Goal: Information Seeking & Learning: Learn about a topic

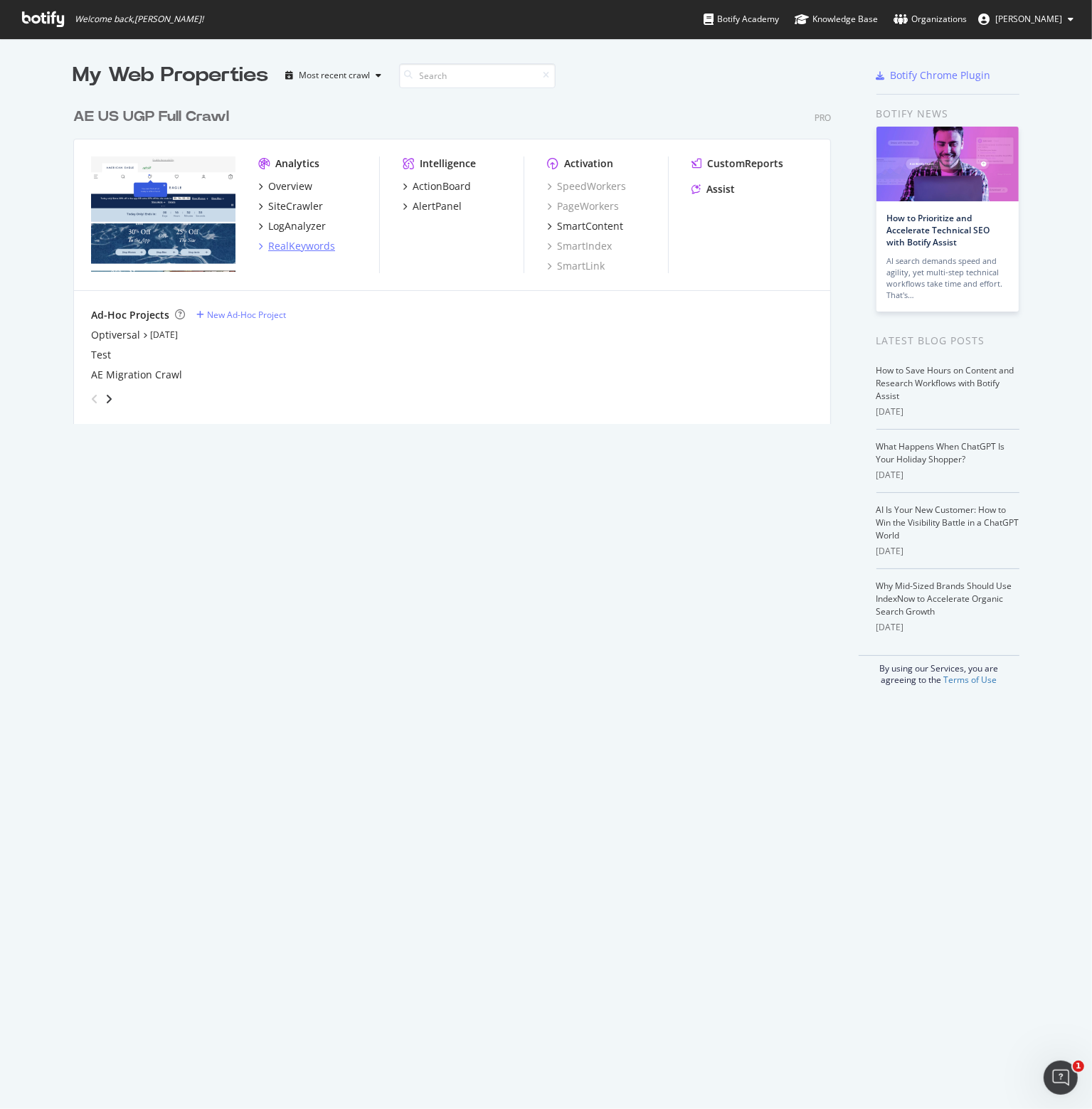
click at [284, 245] on div "RealKeywords" at bounding box center [301, 246] width 67 height 14
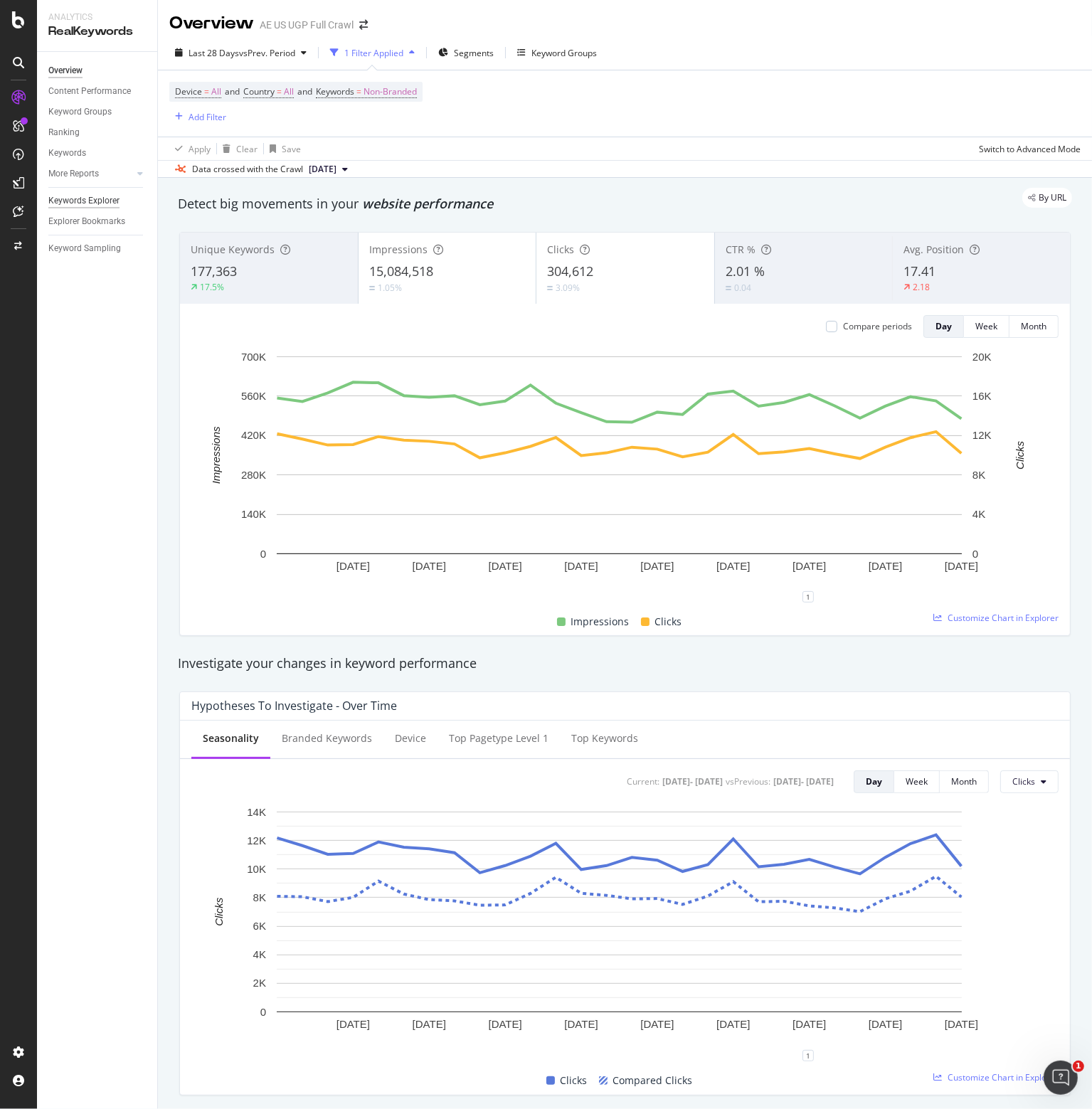
click at [89, 199] on div "Keywords Explorer" at bounding box center [84, 200] width 72 height 15
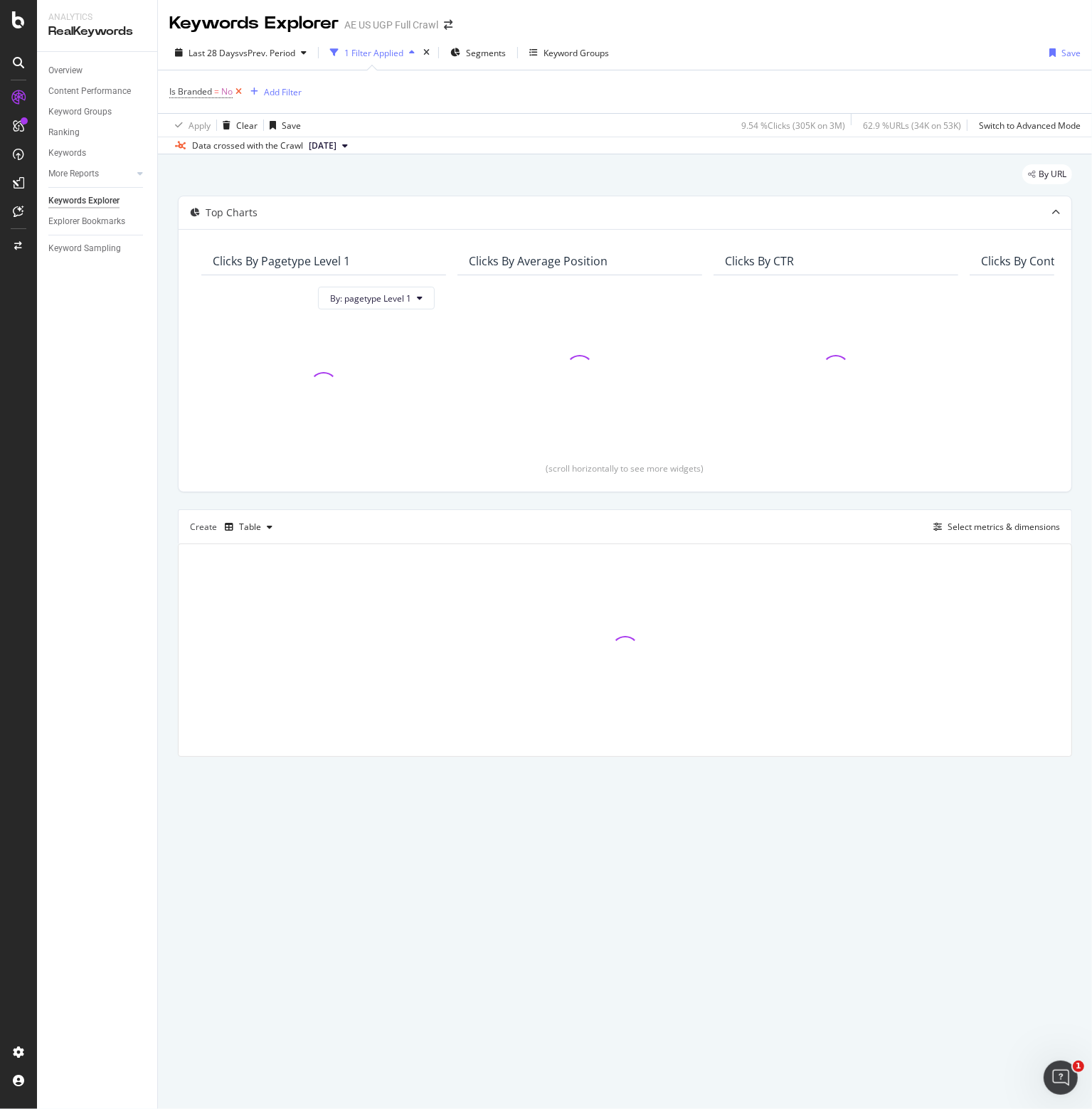
click at [238, 90] on icon at bounding box center [239, 92] width 13 height 14
click at [207, 90] on div "Add Filter" at bounding box center [207, 91] width 38 height 13
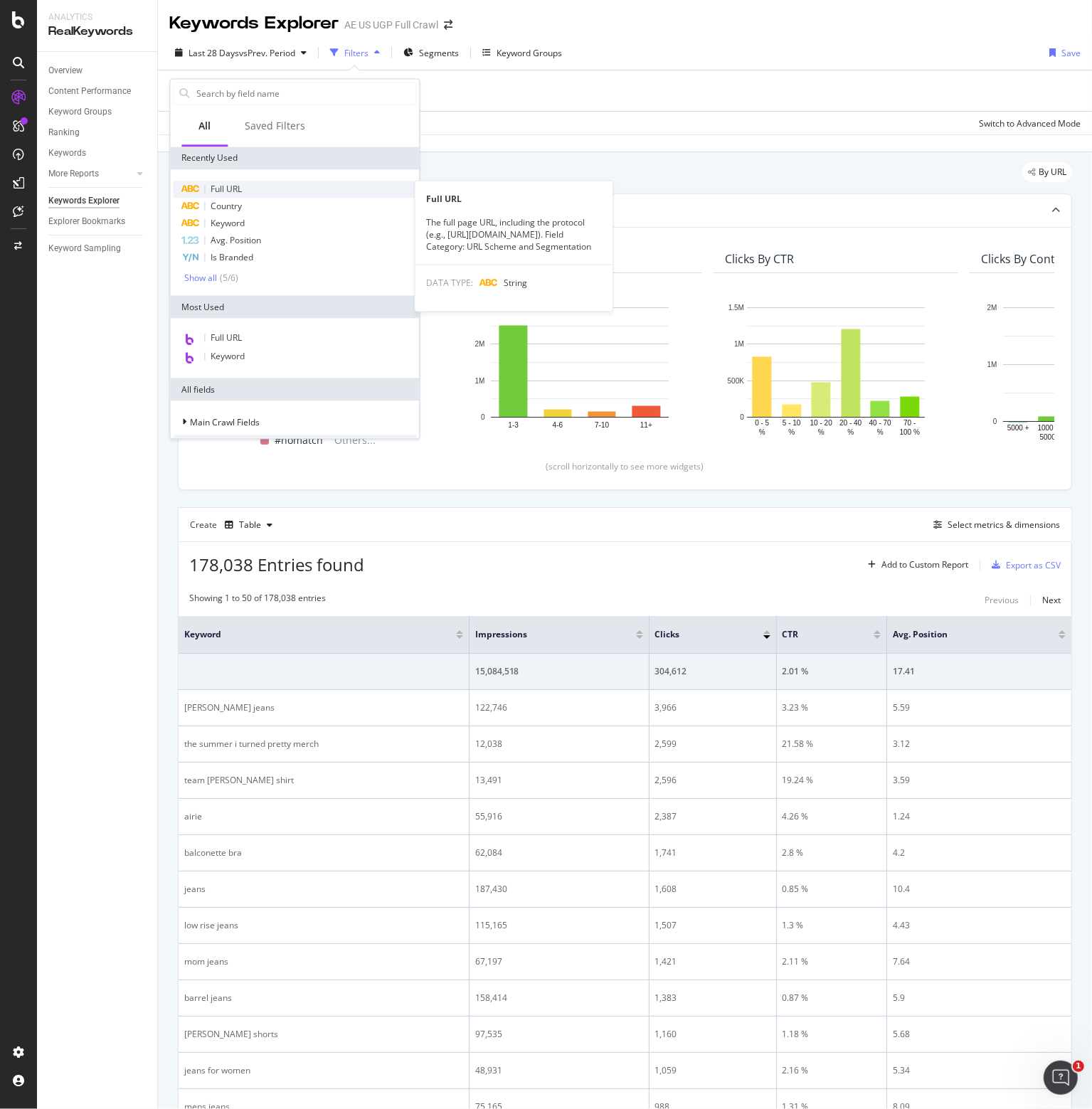
click at [280, 188] on div "Full URL" at bounding box center [294, 189] width 243 height 17
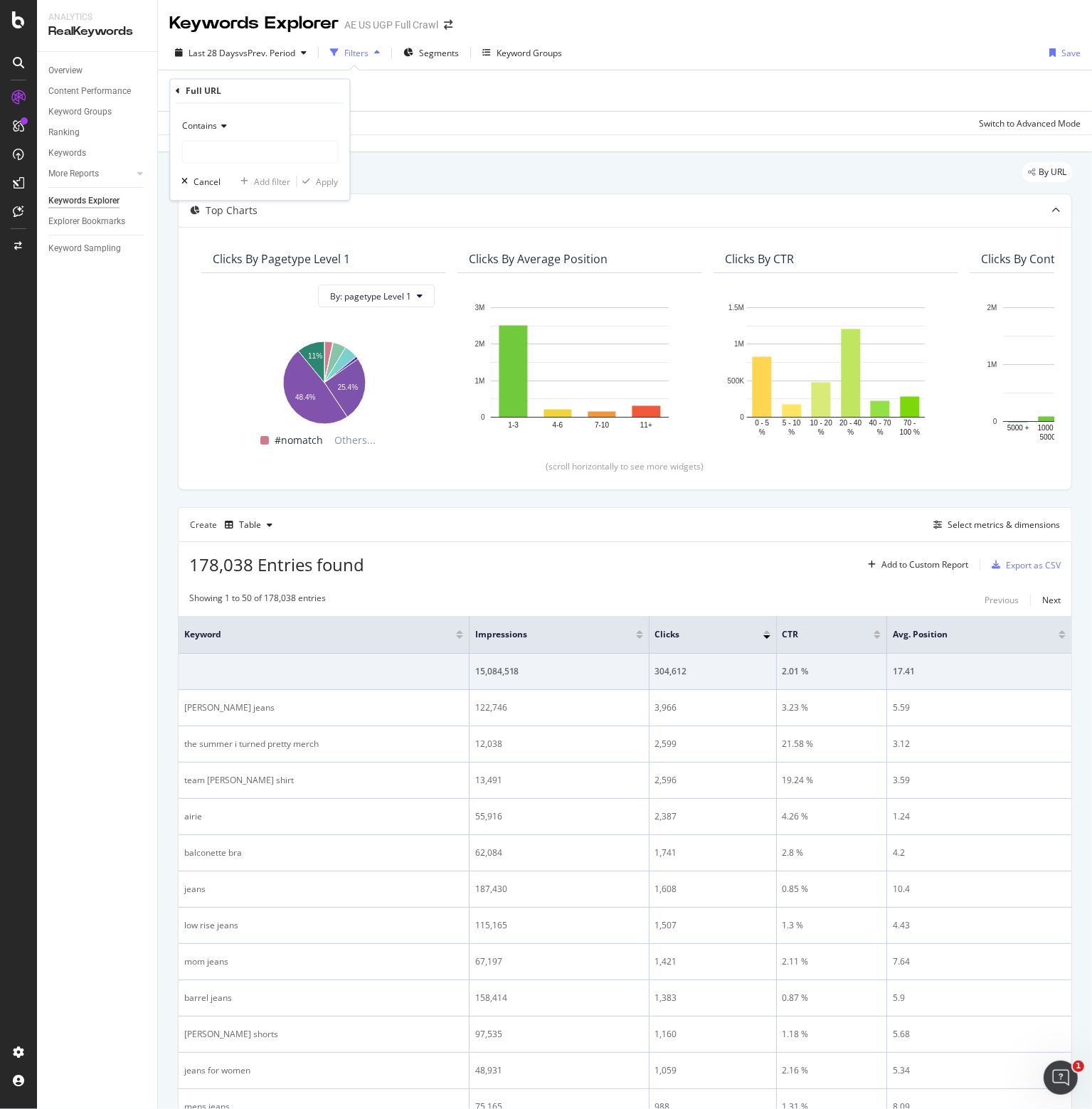
click at [284, 164] on div "Contains Cancel Add filter Apply" at bounding box center [259, 152] width 179 height 97
click at [281, 149] on input "text" at bounding box center [259, 151] width 155 height 22
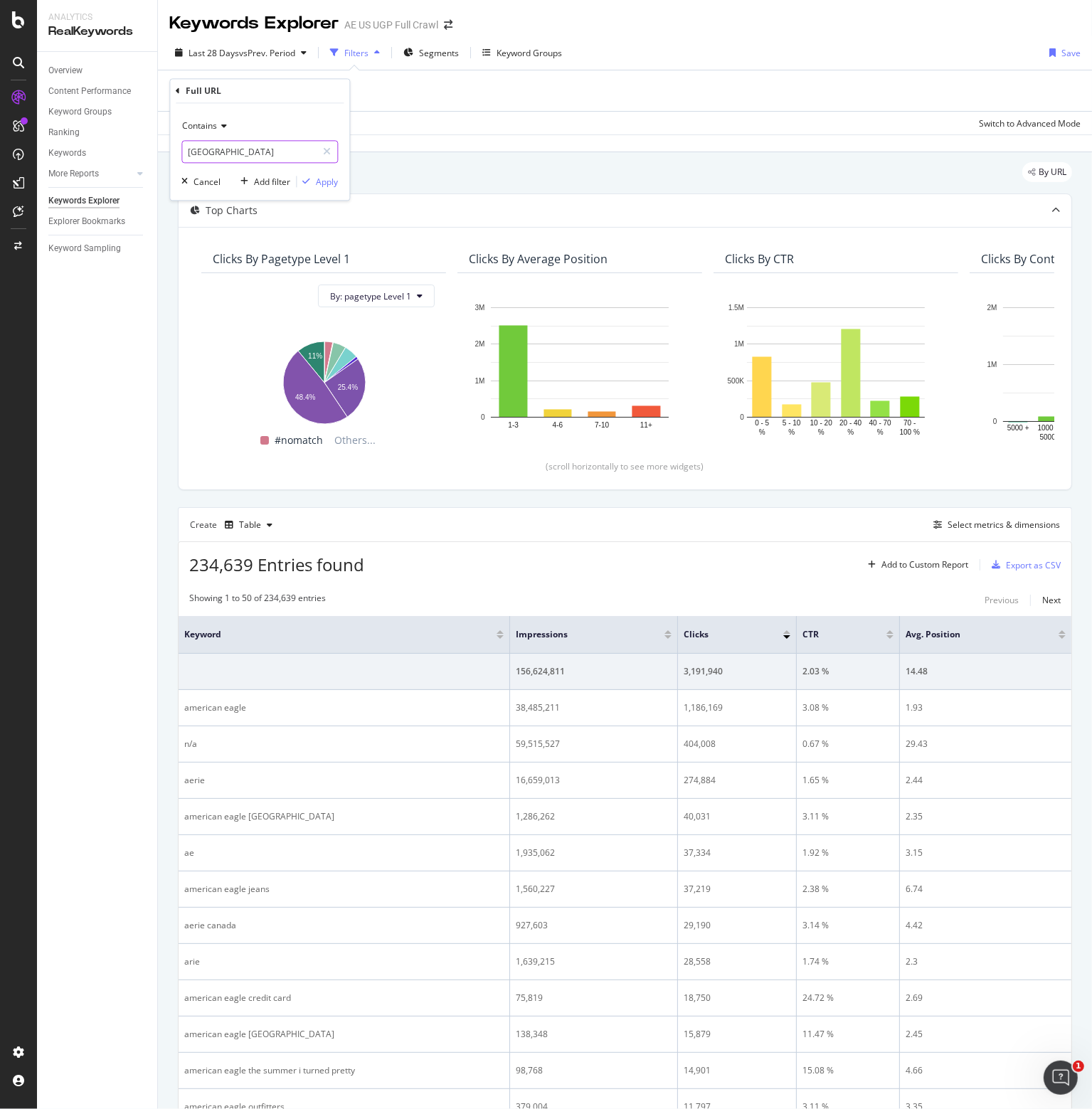
type input "[GEOGRAPHIC_DATA]"
click at [326, 185] on div "Apply" at bounding box center [326, 182] width 22 height 13
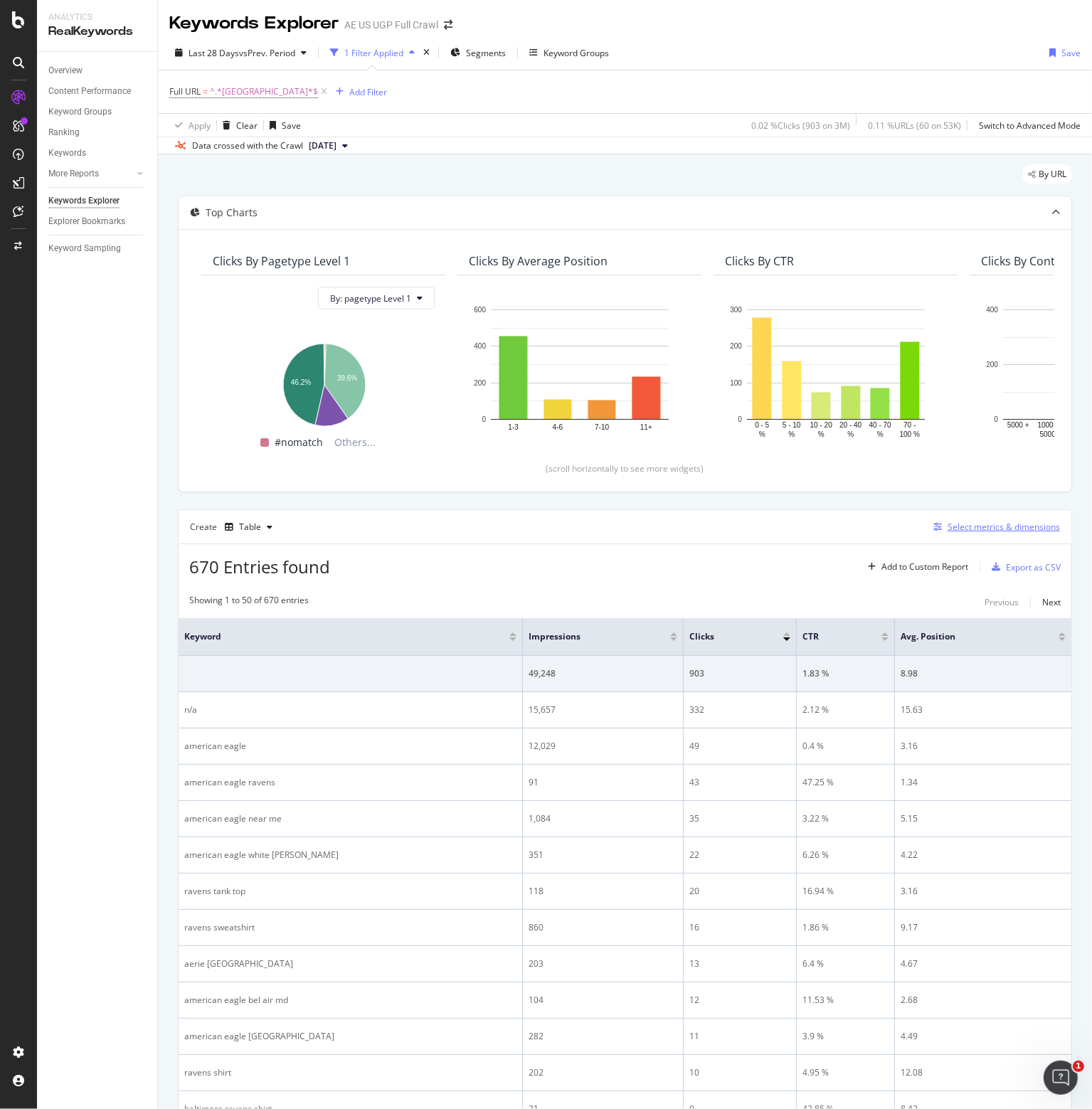
click at [996, 522] on div "Select metrics & dimensions" at bounding box center [1003, 527] width 113 height 13
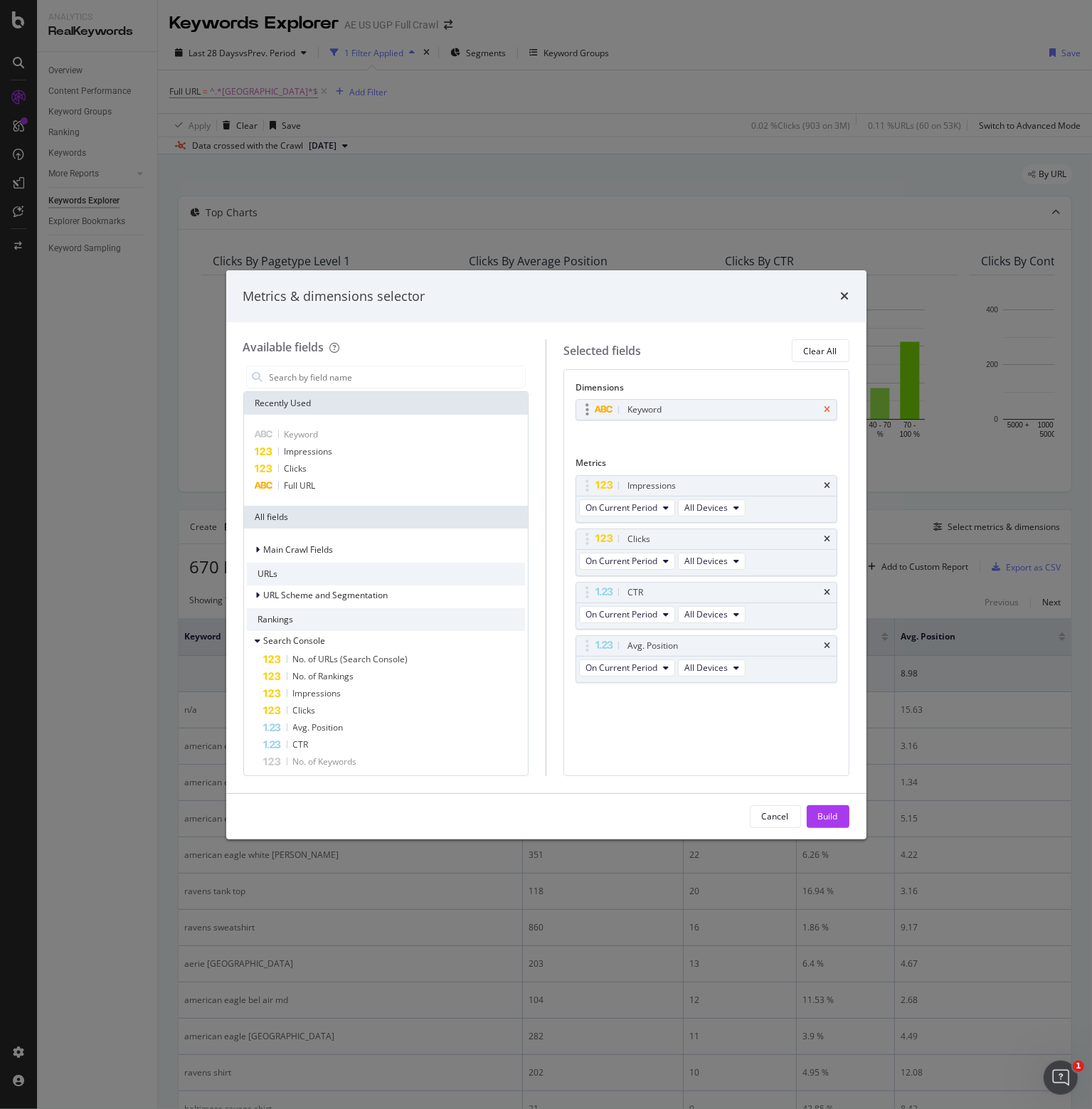
click at [828, 411] on icon "times" at bounding box center [827, 410] width 6 height 9
click at [358, 488] on div "Full URL" at bounding box center [386, 486] width 279 height 17
click at [827, 817] on div "Build" at bounding box center [828, 817] width 20 height 13
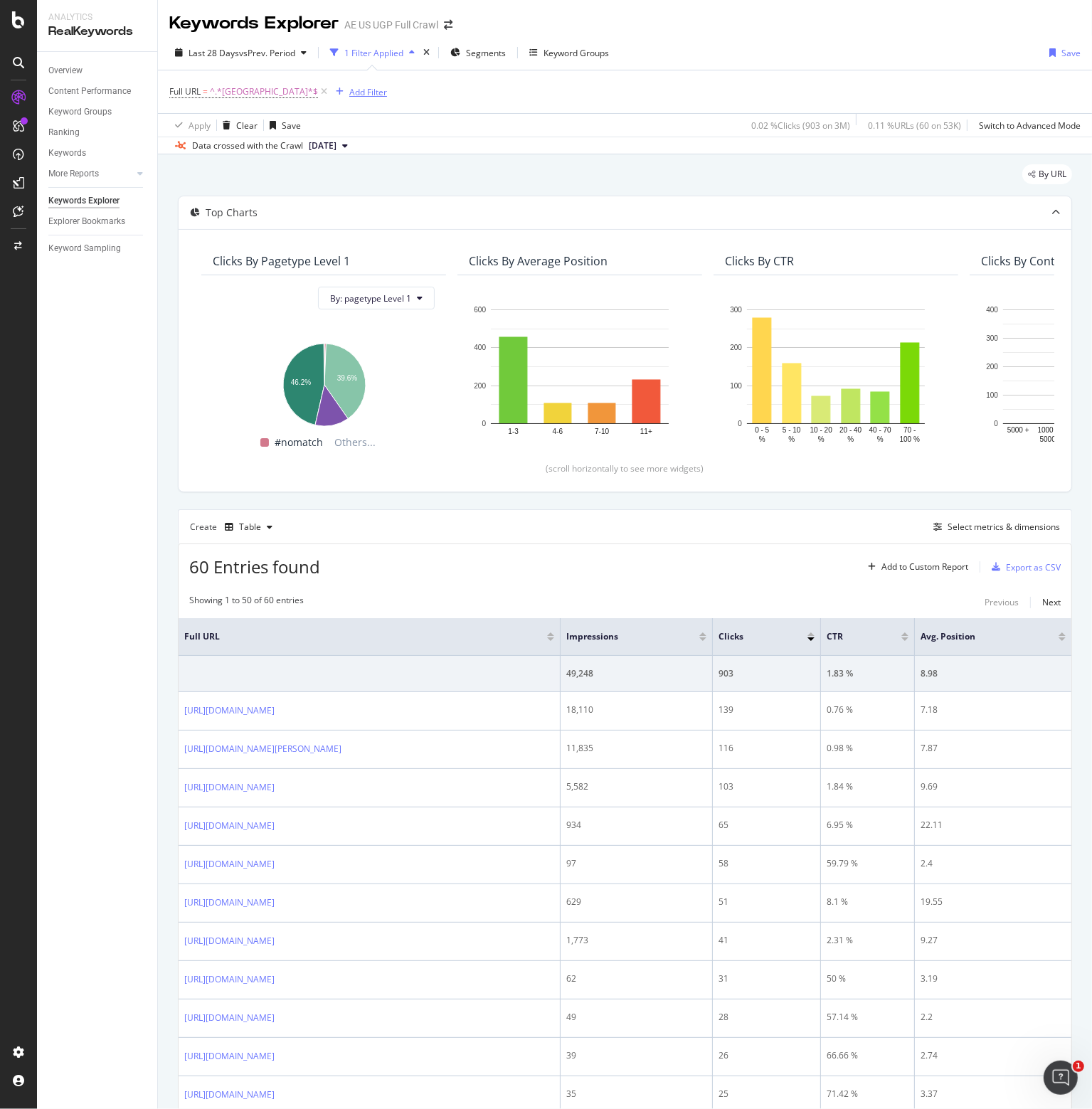
click at [350, 93] on div "Add Filter" at bounding box center [368, 92] width 38 height 13
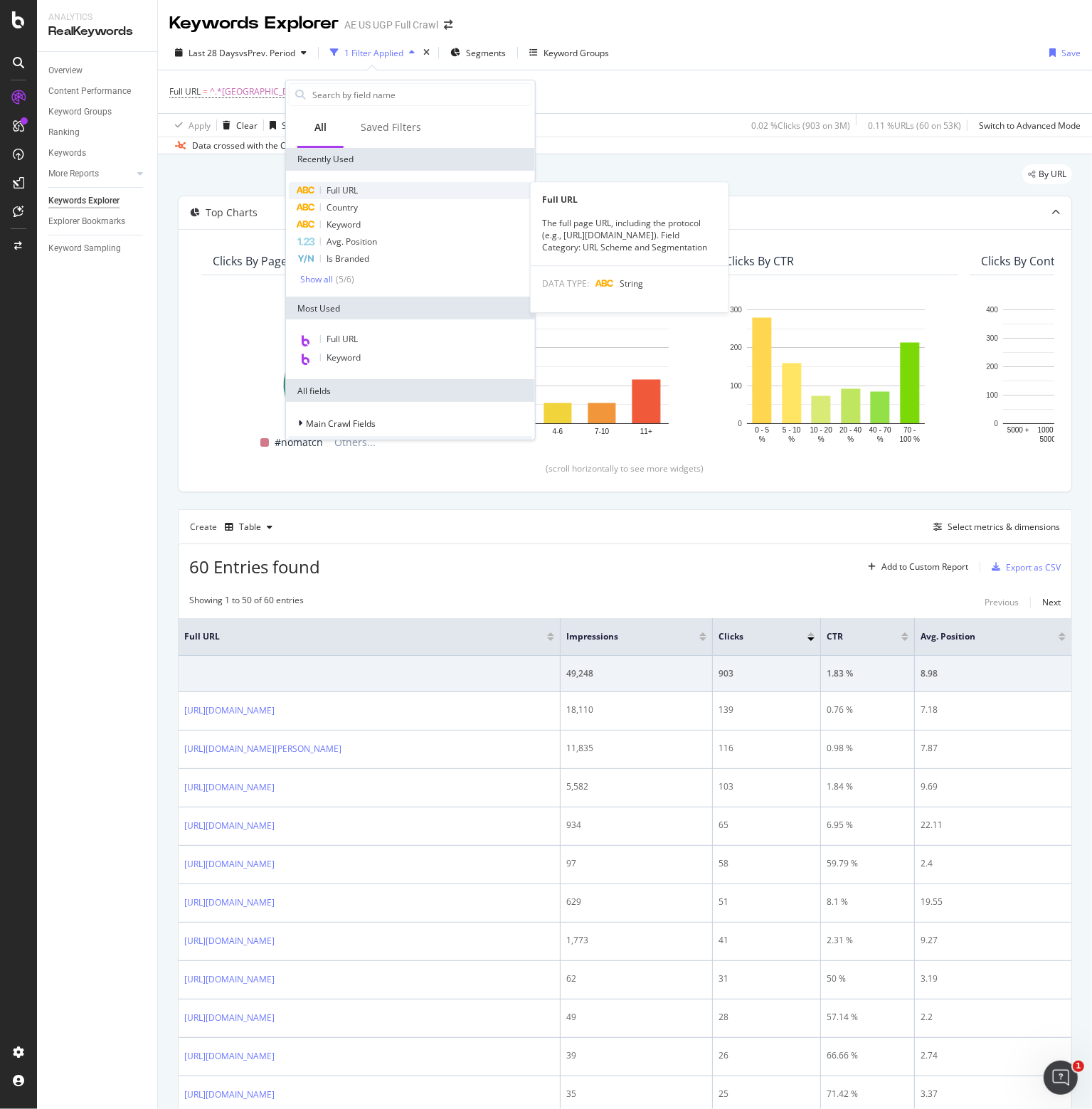
click at [348, 187] on span "Full URL" at bounding box center [342, 190] width 31 height 13
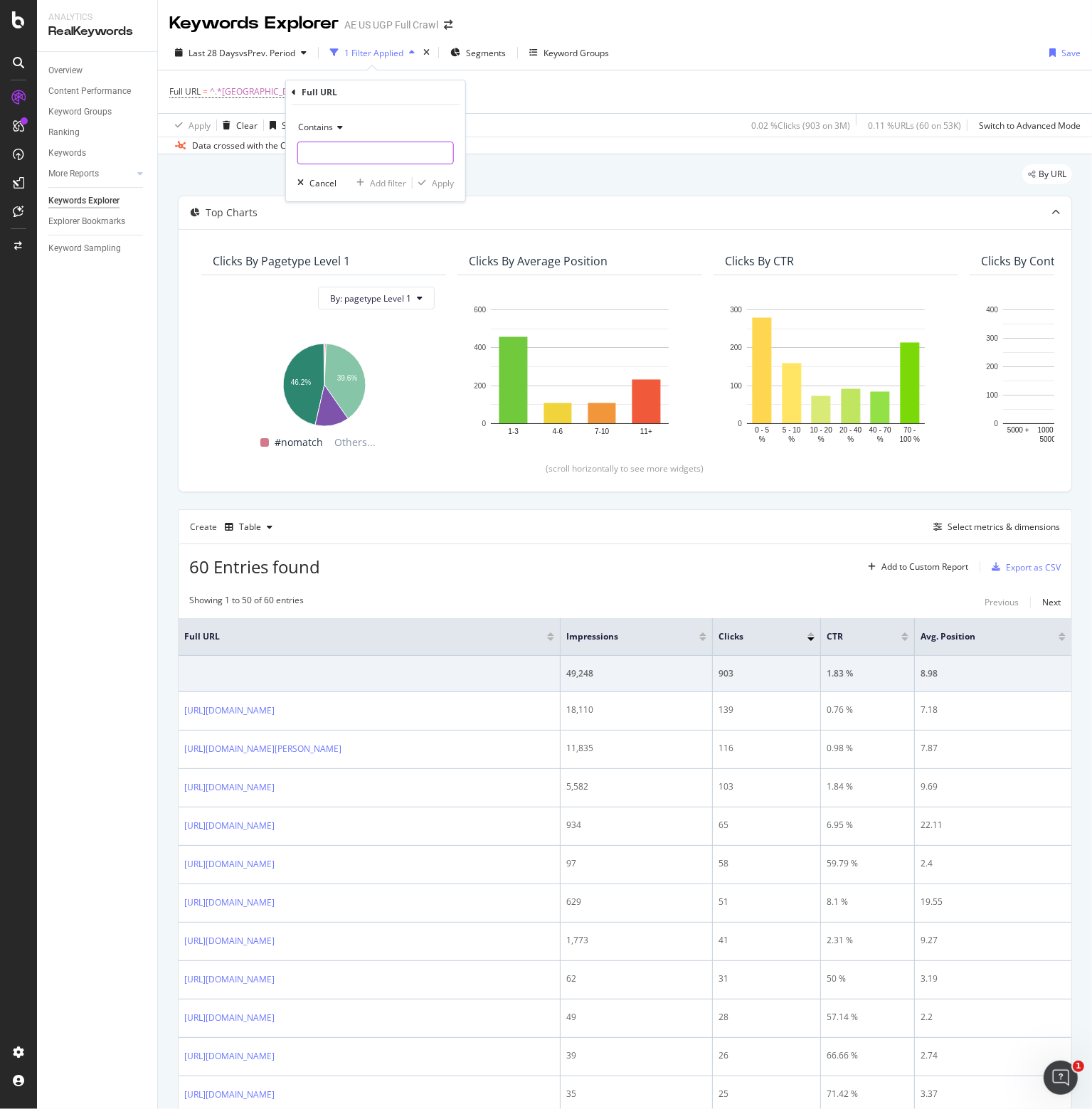
click at [389, 148] on input "text" at bounding box center [375, 152] width 155 height 22
type input "/o/"
click at [442, 184] on div "Apply" at bounding box center [443, 183] width 22 height 13
